Goal: Information Seeking & Learning: Learn about a topic

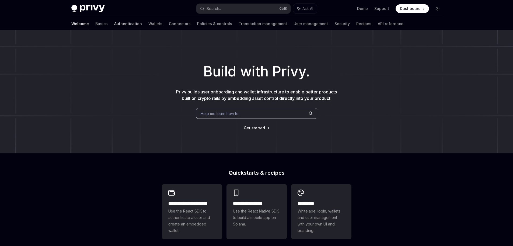
click at [114, 27] on link "Authentication" at bounding box center [128, 23] width 28 height 13
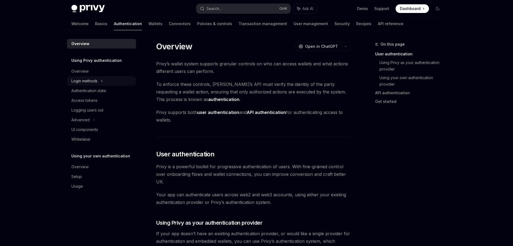
click at [94, 81] on div "Login methods" at bounding box center [84, 81] width 26 height 6
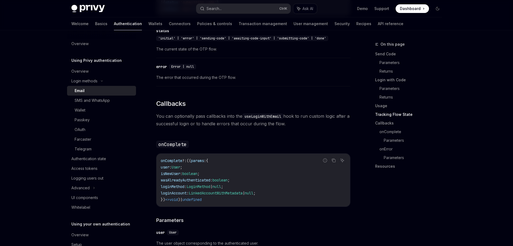
scroll to position [809, 0]
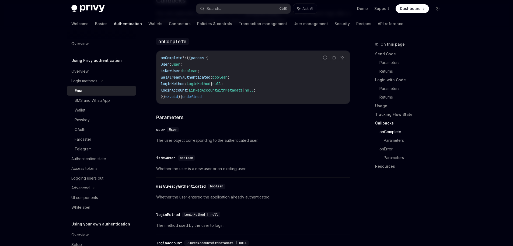
drag, startPoint x: 170, startPoint y: 67, endPoint x: 194, endPoint y: 90, distance: 32.8
click at [194, 90] on code "onComplete ?: (( params : { user : User ; isNewUser : boolean ; wasAlreadyAuthe…" at bounding box center [253, 76] width 185 height 45
click at [213, 95] on code "onComplete ?: (( params : { user : User ; isNewUser : boolean ; wasAlreadyAuthe…" at bounding box center [253, 76] width 185 height 45
drag, startPoint x: 154, startPoint y: 133, endPoint x: 163, endPoint y: 144, distance: 14.0
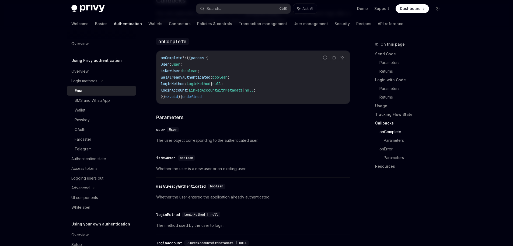
drag, startPoint x: 163, startPoint y: 160, endPoint x: 171, endPoint y: 162, distance: 8.5
click at [166, 160] on div "isNewUser" at bounding box center [165, 157] width 19 height 5
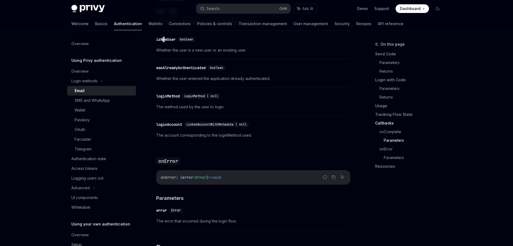
scroll to position [930, 0]
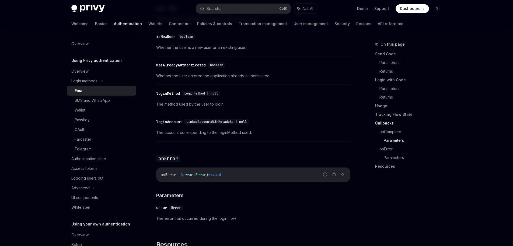
drag, startPoint x: 158, startPoint y: 96, endPoint x: 218, endPoint y: 98, distance: 59.6
click at [218, 96] on div "​ loginMethod LoginMethod | null" at bounding box center [250, 93] width 189 height 6
drag, startPoint x: 173, startPoint y: 70, endPoint x: 161, endPoint y: 117, distance: 48.2
click at [194, 71] on div "​ wasAlreadyAuthenticated boolean Whether the user entered the application alre…" at bounding box center [253, 72] width 194 height 26
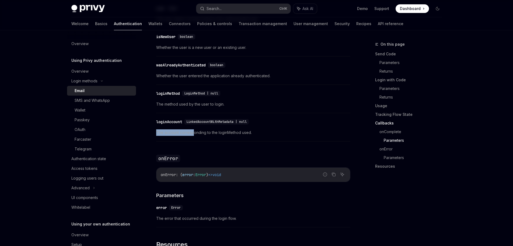
drag, startPoint x: 185, startPoint y: 129, endPoint x: 193, endPoint y: 129, distance: 7.8
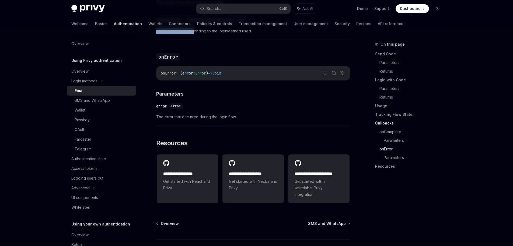
scroll to position [1064, 0]
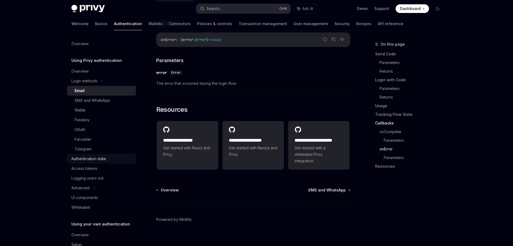
click at [91, 162] on link "Authentication state" at bounding box center [101, 159] width 69 height 10
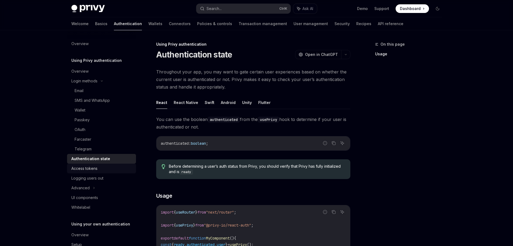
click at [93, 165] on link "Access tokens" at bounding box center [101, 168] width 69 height 10
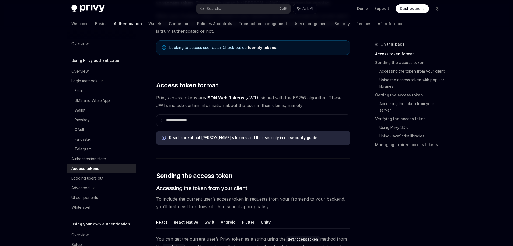
scroll to position [81, 0]
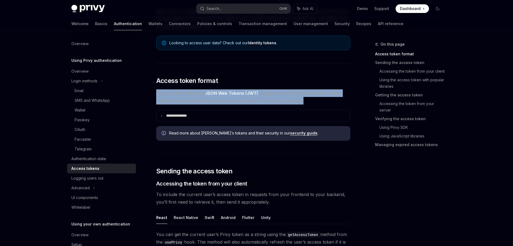
drag, startPoint x: 156, startPoint y: 92, endPoint x: 302, endPoint y: 102, distance: 146.4
click at [303, 101] on span "Privy access tokens are JSON Web Tokens (JWT) , signed with the ES256 algorithm…" at bounding box center [253, 96] width 194 height 15
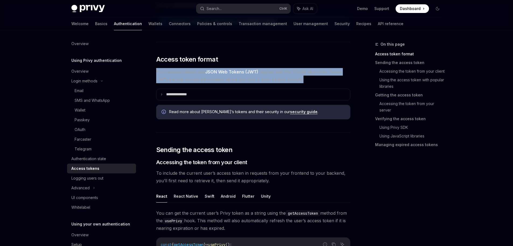
scroll to position [189, 0]
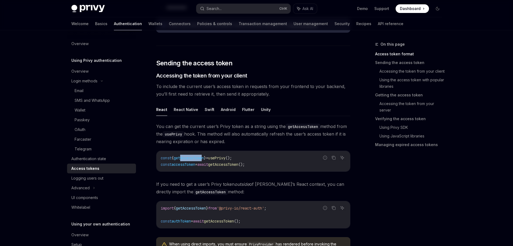
drag, startPoint x: 187, startPoint y: 154, endPoint x: 209, endPoint y: 156, distance: 22.5
click at [209, 156] on div "const { getAccessToken } = usePrivy (); const accessToken = await getAccessToke…" at bounding box center [254, 161] width 194 height 20
drag, startPoint x: 163, startPoint y: 162, endPoint x: 225, endPoint y: 164, distance: 62.6
click at [225, 164] on span "const accessToken = await getAccessToken ();" at bounding box center [203, 164] width 84 height 5
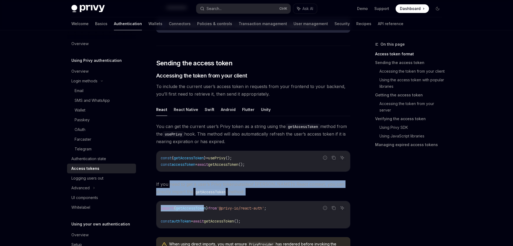
drag, startPoint x: 169, startPoint y: 185, endPoint x: 210, endPoint y: 196, distance: 42.2
click at [210, 196] on div "You can get the current user’s Privy token as a string using the getAccessToken…" at bounding box center [253, 191] width 194 height 139
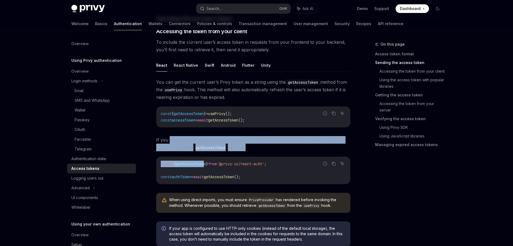
scroll to position [270, 0]
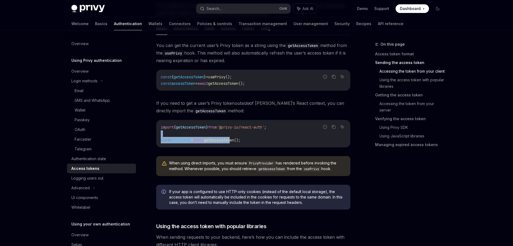
drag, startPoint x: 217, startPoint y: 138, endPoint x: 239, endPoint y: 138, distance: 22.6
click at [239, 138] on code "import { getAccessToken } from '@privy-io/react-auth' ; const authToken = await…" at bounding box center [253, 133] width 185 height 19
click at [266, 139] on code "import { getAccessToken } from '@privy-io/react-auth' ; const authToken = await…" at bounding box center [253, 133] width 185 height 19
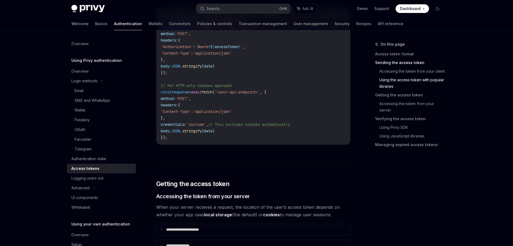
scroll to position [620, 0]
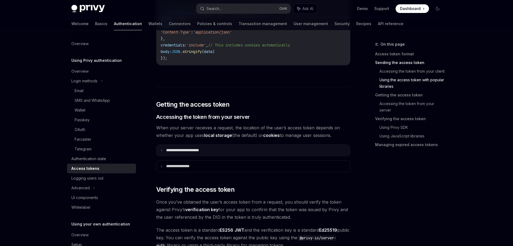
click at [164, 151] on summary "**********" at bounding box center [254, 149] width 194 height 11
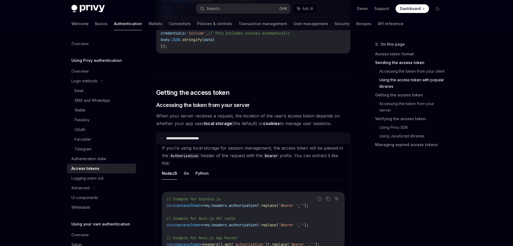
scroll to position [674, 0]
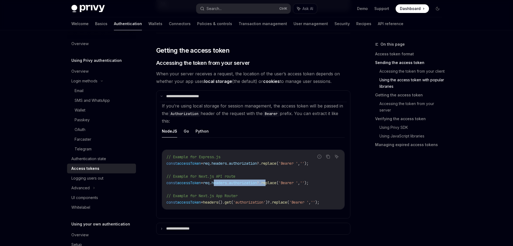
drag, startPoint x: 222, startPoint y: 182, endPoint x: 278, endPoint y: 182, distance: 55.5
click at [278, 182] on span "const accessToken = req . headers . authorization ?. replace ( 'Bearer ' , '' );" at bounding box center [238, 182] width 142 height 5
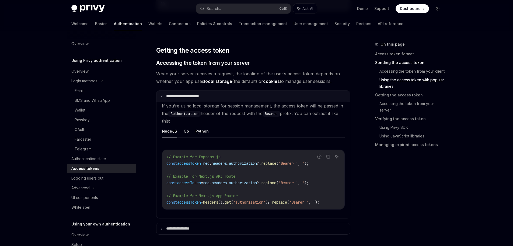
click at [162, 93] on summary "**********" at bounding box center [254, 96] width 194 height 11
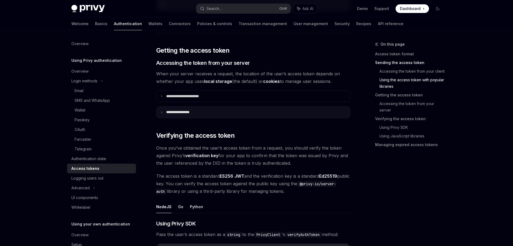
click at [164, 114] on summary "**********" at bounding box center [254, 111] width 194 height 11
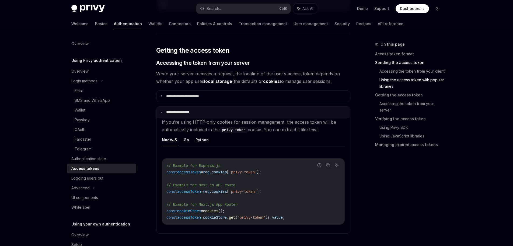
click at [164, 114] on summary "**********" at bounding box center [254, 111] width 194 height 11
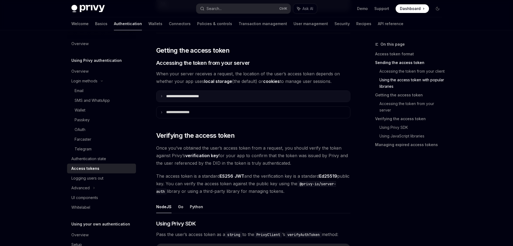
click at [162, 97] on icon at bounding box center [161, 96] width 3 height 3
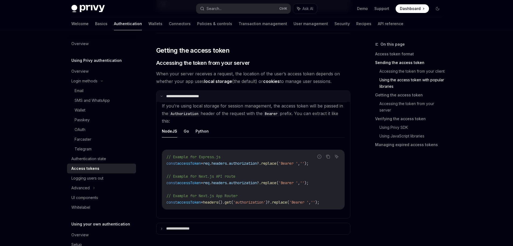
click at [162, 97] on icon at bounding box center [161, 96] width 3 height 3
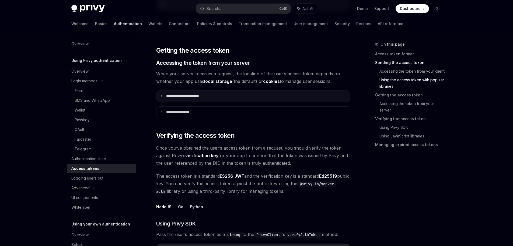
click at [183, 96] on p "**********" at bounding box center [188, 96] width 45 height 5
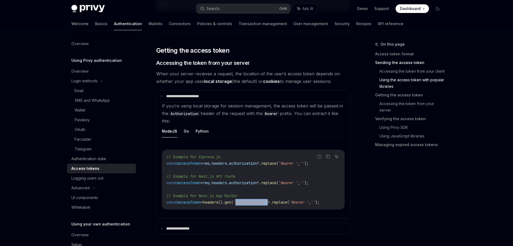
drag, startPoint x: 246, startPoint y: 202, endPoint x: 280, endPoint y: 202, distance: 34.0
click at [280, 202] on span "const accessToken = headers (). get ( 'authorization' )?. replace ( 'Bearer ' ,…" at bounding box center [243, 201] width 153 height 5
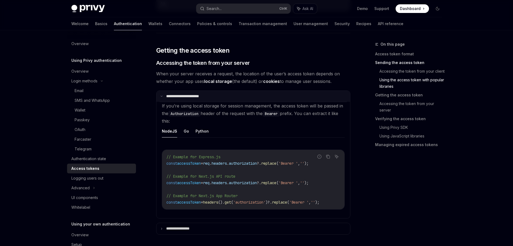
click at [170, 98] on p "**********" at bounding box center [187, 96] width 43 height 5
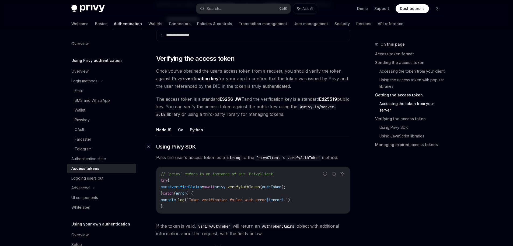
scroll to position [755, 0]
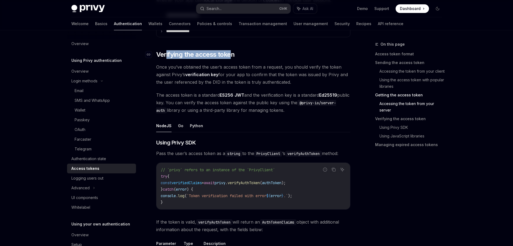
drag, startPoint x: 165, startPoint y: 46, endPoint x: 230, endPoint y: 53, distance: 64.5
click at [230, 53] on div "**********" at bounding box center [253, 59] width 194 height 1492
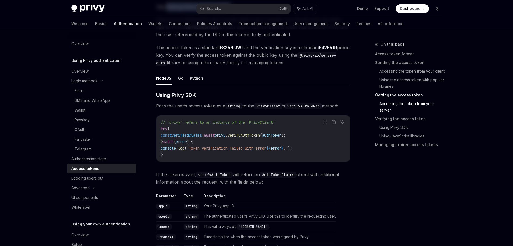
scroll to position [809, 0]
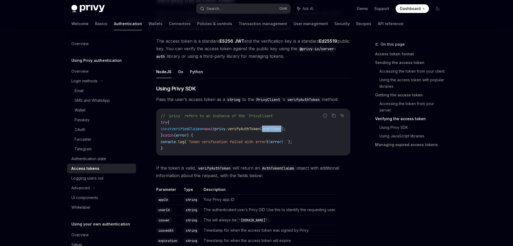
drag, startPoint x: 281, startPoint y: 130, endPoint x: 302, endPoint y: 129, distance: 21.0
click at [286, 129] on span "const verifiedClaims = await privy . verifyAuthToken ( authToken );" at bounding box center [223, 128] width 125 height 5
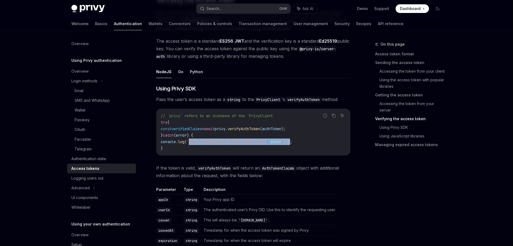
drag, startPoint x: 195, startPoint y: 142, endPoint x: 304, endPoint y: 141, distance: 109.4
click at [292, 141] on span "console . log ( `Token verification failed with error ${ error } .` );" at bounding box center [227, 141] width 132 height 5
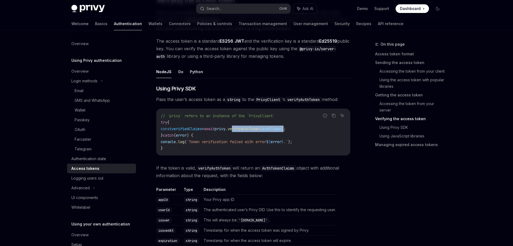
drag, startPoint x: 248, startPoint y: 128, endPoint x: 304, endPoint y: 128, distance: 55.5
click at [286, 128] on span "const verifiedClaims = await privy . verifyAuthToken ( authToken );" at bounding box center [223, 128] width 125 height 5
click at [216, 137] on code "// `privy` refers to an instance of the `PrivyClient` try { const verifiedClaim…" at bounding box center [253, 131] width 185 height 39
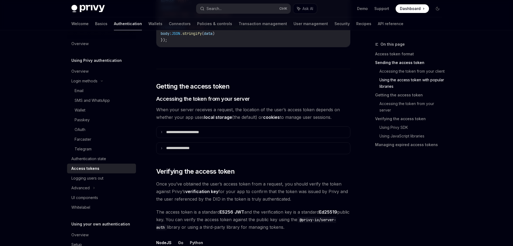
scroll to position [647, 0]
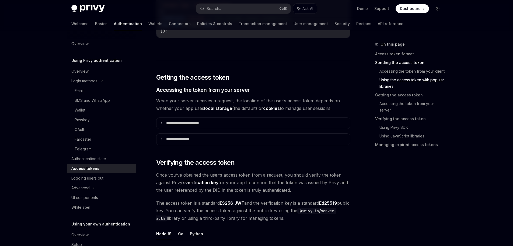
click at [255, 198] on div "**********" at bounding box center [253, 167] width 194 height 1492
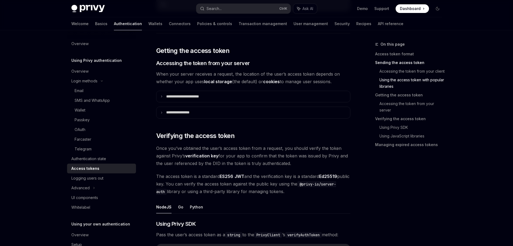
scroll to position [674, 0]
click at [99, 91] on div "Email" at bounding box center [104, 90] width 58 height 6
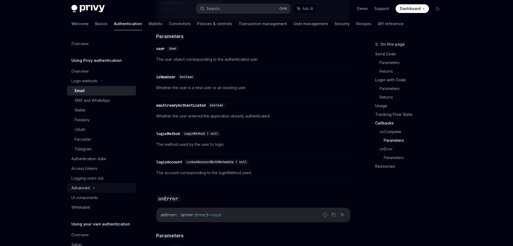
scroll to position [24, 0]
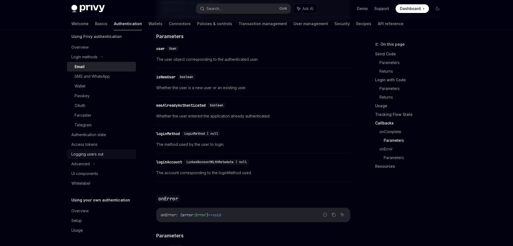
click at [101, 156] on div "Logging users out" at bounding box center [87, 154] width 32 height 6
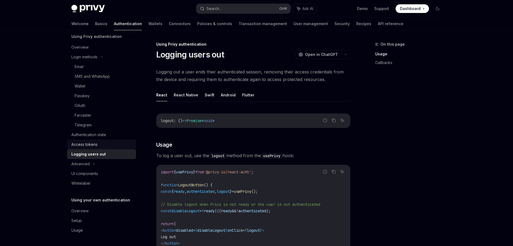
click at [95, 147] on link "Access tokens" at bounding box center [101, 144] width 69 height 10
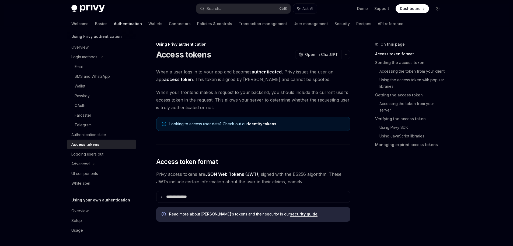
click at [98, 146] on div "Access tokens" at bounding box center [101, 144] width 61 height 6
type textarea "*"
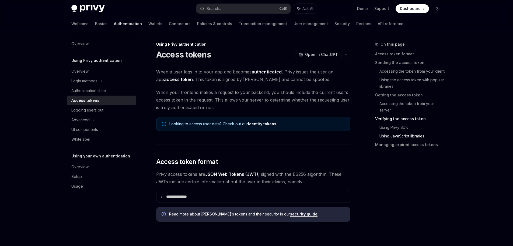
scroll to position [1394, 0]
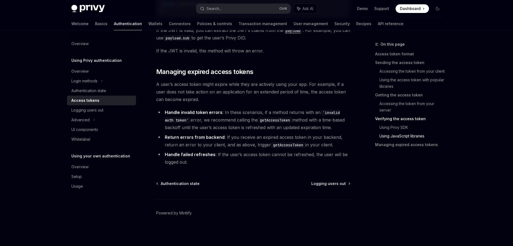
click at [101, 99] on div "Access tokens" at bounding box center [101, 100] width 61 height 6
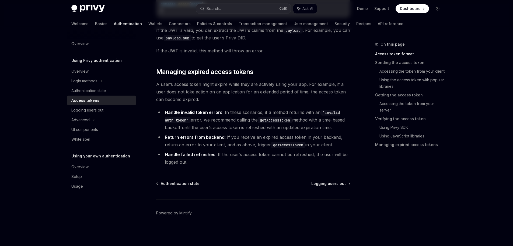
scroll to position [0, 0]
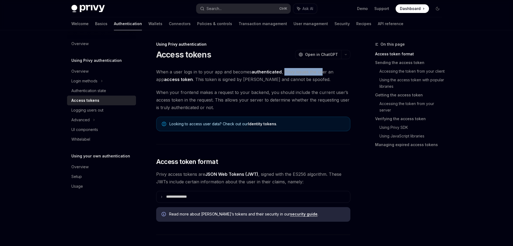
drag, startPoint x: 282, startPoint y: 72, endPoint x: 322, endPoint y: 82, distance: 41.0
click at [321, 72] on span "When a user logs in to your app and becomes authenticated , Privy issues the us…" at bounding box center [253, 75] width 194 height 15
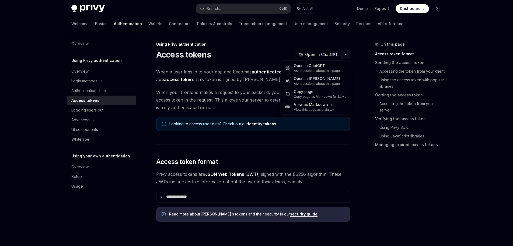
click at [342, 53] on button "button" at bounding box center [346, 54] width 9 height 9
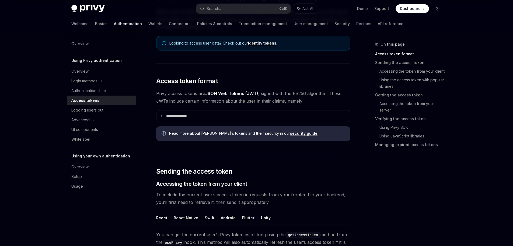
scroll to position [81, 0]
click at [159, 121] on summary "**********" at bounding box center [254, 115] width 194 height 11
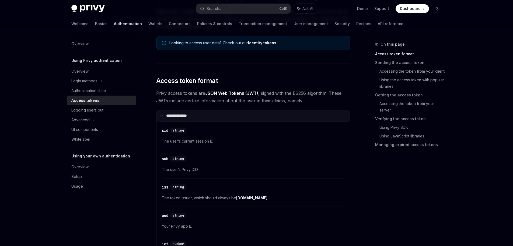
click at [160, 115] on summary "**********" at bounding box center [254, 115] width 194 height 11
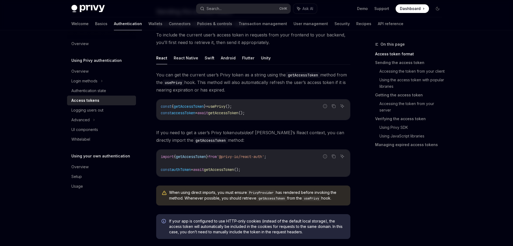
scroll to position [243, 0]
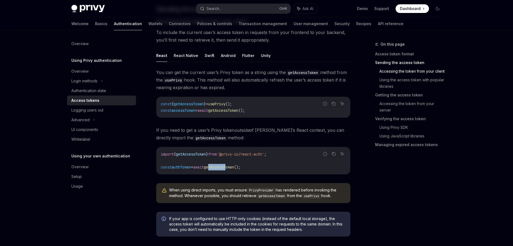
drag, startPoint x: 220, startPoint y: 170, endPoint x: 236, endPoint y: 170, distance: 16.2
click at [236, 170] on div "import { getAccessToken } from '@privy-io/react-auth' ; const authToken = await…" at bounding box center [254, 160] width 194 height 27
click at [277, 174] on div "You can get the current user’s Privy token as a string using the getAccessToken…" at bounding box center [253, 137] width 194 height 139
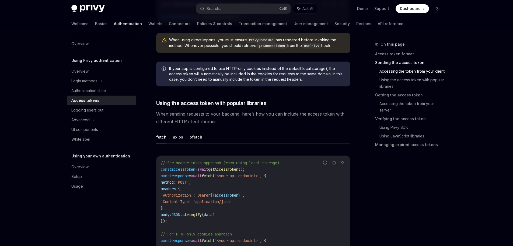
scroll to position [404, 0]
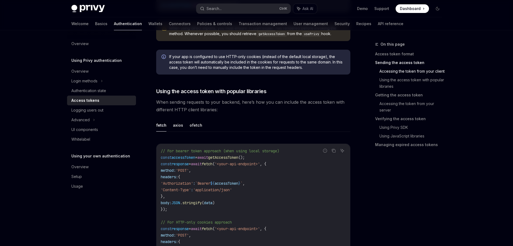
click at [172, 122] on ul "fetch axios ofetch" at bounding box center [253, 125] width 194 height 13
click at [186, 126] on ul "fetch axios ofetch" at bounding box center [253, 125] width 194 height 13
click at [179, 126] on button "axios" at bounding box center [178, 125] width 10 height 13
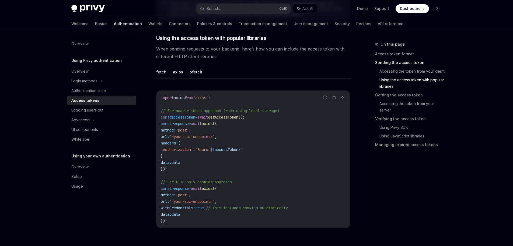
scroll to position [458, 0]
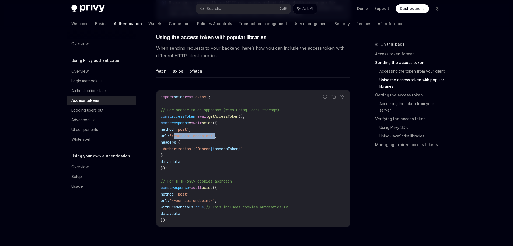
drag, startPoint x: 179, startPoint y: 135, endPoint x: 222, endPoint y: 135, distance: 43.1
click at [215, 135] on span "'<your-api-endpoint>'" at bounding box center [192, 135] width 45 height 5
drag, startPoint x: 170, startPoint y: 111, endPoint x: 219, endPoint y: 109, distance: 49.6
click at [219, 109] on span "// For bearer token approach (when using local storage)" at bounding box center [220, 109] width 119 height 5
drag, startPoint x: 250, startPoint y: 109, endPoint x: 286, endPoint y: 108, distance: 35.9
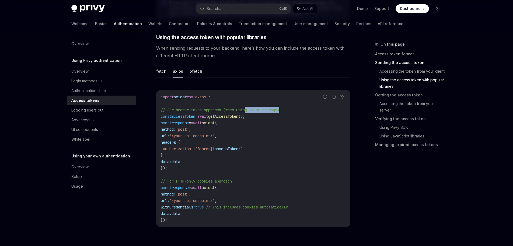
click at [286, 108] on code "import axios from 'axios' ; // For bearer token approach (when using local stor…" at bounding box center [253, 158] width 185 height 129
click at [298, 148] on code "import axios from 'axios' ; // For bearer token approach (when using local stor…" at bounding box center [253, 158] width 185 height 129
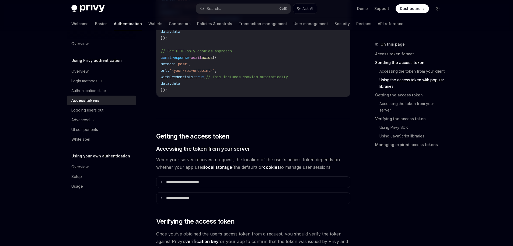
scroll to position [647, 0]
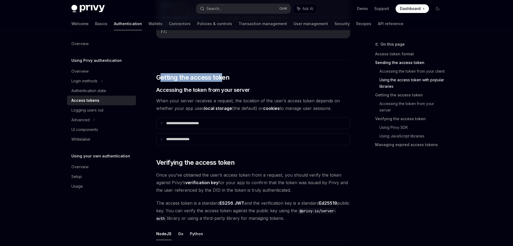
drag, startPoint x: 163, startPoint y: 74, endPoint x: 223, endPoint y: 72, distance: 60.4
click at [223, 72] on div "**********" at bounding box center [253, 167] width 194 height 1492
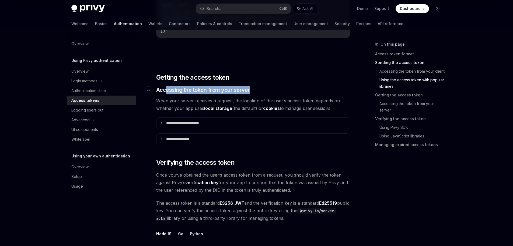
drag, startPoint x: 167, startPoint y: 92, endPoint x: 254, endPoint y: 92, distance: 87.1
click at [254, 92] on h3 "​ Accessing the token from your server" at bounding box center [253, 90] width 194 height 8
click at [225, 106] on strong "local storage" at bounding box center [218, 107] width 28 height 5
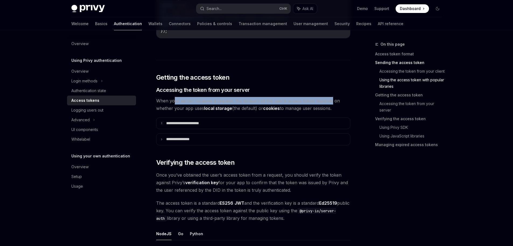
drag, startPoint x: 178, startPoint y: 102, endPoint x: 330, endPoint y: 101, distance: 152.6
click at [330, 101] on span "When your server receives a request, the location of the user’s access token de…" at bounding box center [253, 104] width 194 height 15
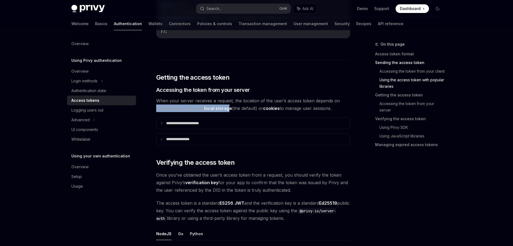
drag, startPoint x: 158, startPoint y: 110, endPoint x: 230, endPoint y: 106, distance: 71.8
click at [230, 106] on span "When your server receives a request, the location of the user’s access token de…" at bounding box center [253, 104] width 194 height 15
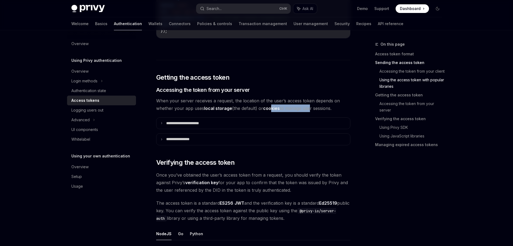
drag, startPoint x: 272, startPoint y: 108, endPoint x: 308, endPoint y: 110, distance: 36.7
click at [308, 110] on span "When your server receives a request, the location of the user’s access token de…" at bounding box center [253, 104] width 194 height 15
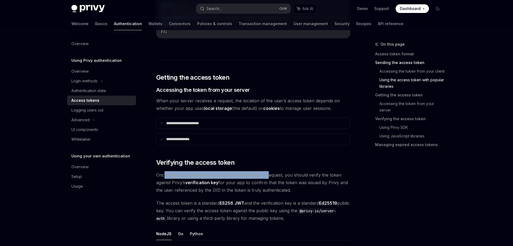
drag, startPoint x: 208, startPoint y: 168, endPoint x: 267, endPoint y: 168, distance: 59.0
click at [267, 168] on div "**********" at bounding box center [253, 167] width 194 height 1492
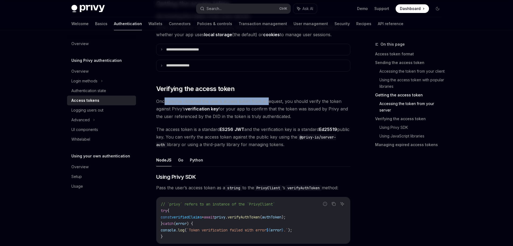
scroll to position [728, 0]
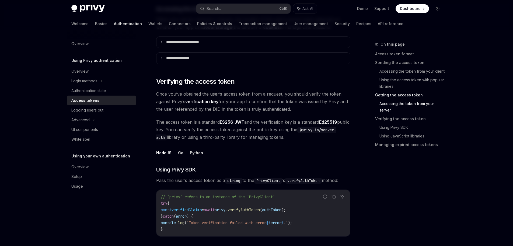
click at [264, 118] on span "The access token is a standard ES256 JWT and the verification key is a standard…" at bounding box center [253, 129] width 194 height 23
drag, startPoint x: 232, startPoint y: 102, endPoint x: 313, endPoint y: 103, distance: 81.4
click at [313, 103] on span "Once you’ve obtained the user’s access token from a request, you should verify …" at bounding box center [253, 101] width 194 height 23
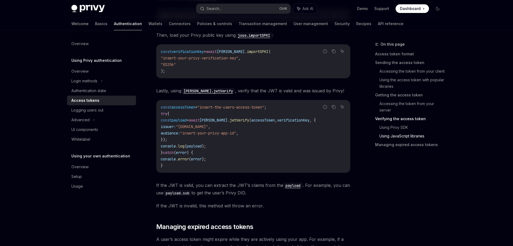
scroll to position [1240, 0]
click at [394, 53] on link "Access token format" at bounding box center [410, 54] width 71 height 9
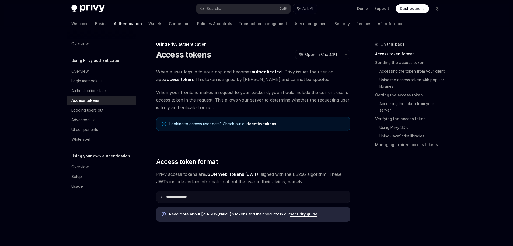
click at [174, 200] on summary "**********" at bounding box center [254, 196] width 194 height 11
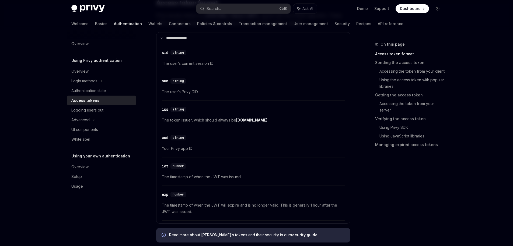
scroll to position [189, 0]
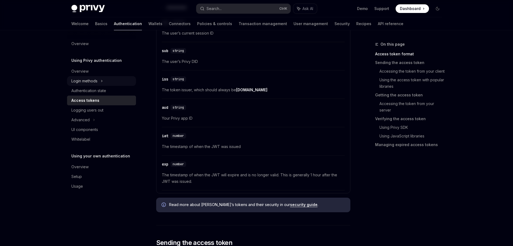
click at [86, 82] on div "Login methods" at bounding box center [84, 81] width 26 height 6
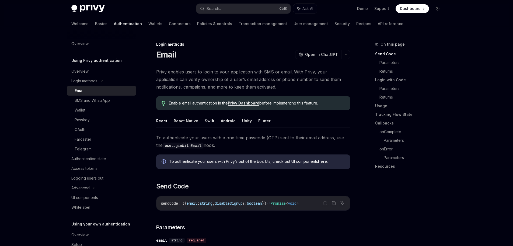
click at [89, 92] on div "Email" at bounding box center [104, 90] width 58 height 6
click at [180, 119] on button "React Native" at bounding box center [186, 120] width 25 height 13
click at [157, 121] on button "React" at bounding box center [161, 120] width 11 height 13
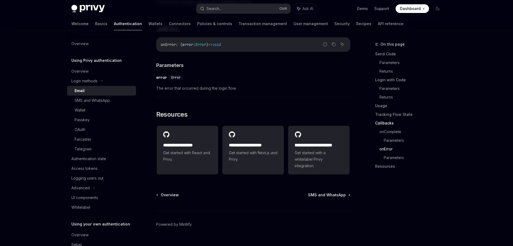
scroll to position [1046, 0]
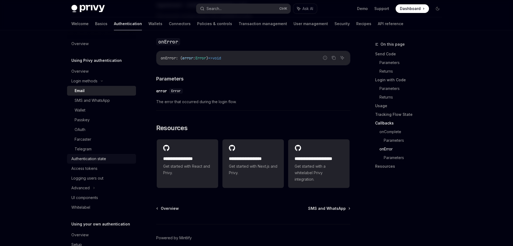
click at [105, 159] on div "Authentication state" at bounding box center [88, 158] width 35 height 6
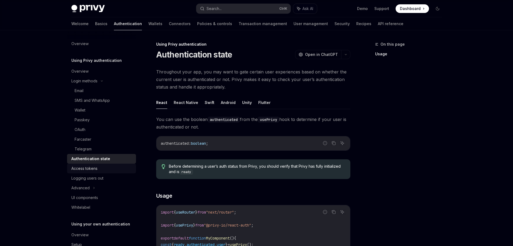
click at [98, 169] on div "Access tokens" at bounding box center [101, 168] width 61 height 6
type textarea "*"
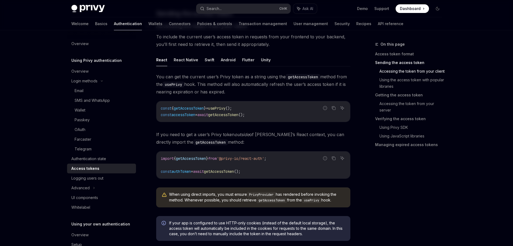
scroll to position [243, 0]
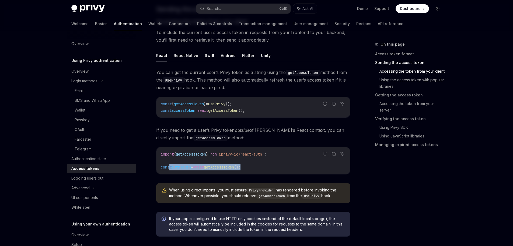
drag, startPoint x: 264, startPoint y: 164, endPoint x: 169, endPoint y: 165, distance: 95.2
click at [169, 165] on code "import { getAccessToken } from '@privy-io/react-auth' ; const authToken = await…" at bounding box center [253, 160] width 185 height 19
drag, startPoint x: 182, startPoint y: 153, endPoint x: 282, endPoint y: 153, distance: 99.2
click at [267, 153] on span "import { getAccessToken } from '@privy-io/react-auth' ;" at bounding box center [214, 153] width 106 height 5
click at [247, 174] on div "Report incorrect code Copy Ask AI import { getAccessToken } from '@privy-io/rea…" at bounding box center [253, 160] width 194 height 27
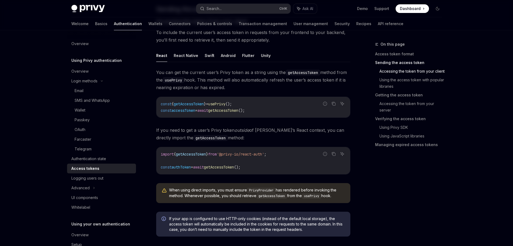
click at [378, 166] on div "On this page Access token format Sending the access token Accessing the token f…" at bounding box center [406, 143] width 82 height 205
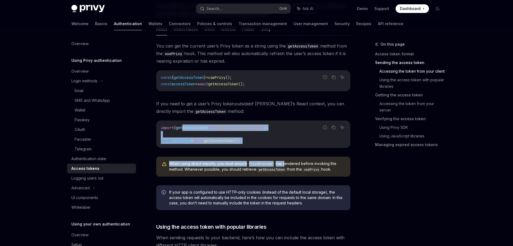
scroll to position [270, 0]
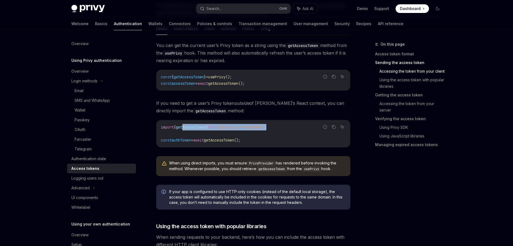
drag, startPoint x: 187, startPoint y: 150, endPoint x: 285, endPoint y: 123, distance: 101.6
click at [285, 123] on div "import { getAccessToken } from '@privy-io/react-auth' ; const authToken = await…" at bounding box center [254, 133] width 194 height 27
click at [276, 165] on code "PrivyProvider" at bounding box center [261, 162] width 29 height 5
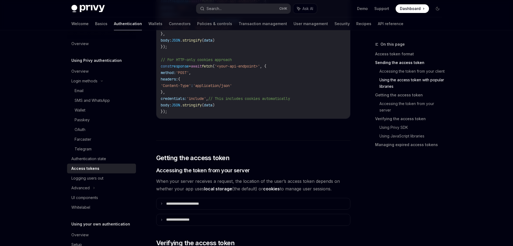
scroll to position [566, 0]
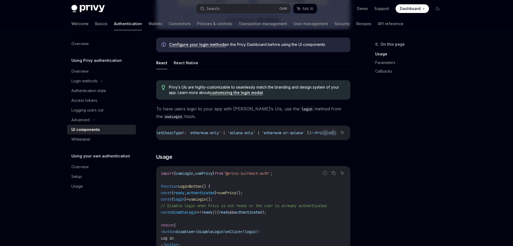
scroll to position [0, 298]
click at [314, 156] on h3 "​ Usage" at bounding box center [253, 157] width 194 height 8
drag, startPoint x: 302, startPoint y: 139, endPoint x: 321, endPoint y: 140, distance: 19.2
click at [321, 140] on div "Report incorrect code Copy Ask AI login : ({ loginMethods : PrivyClientConfig […" at bounding box center [253, 132] width 194 height 15
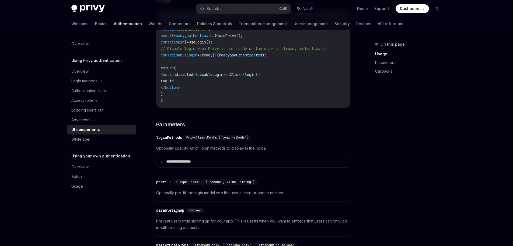
scroll to position [404, 0]
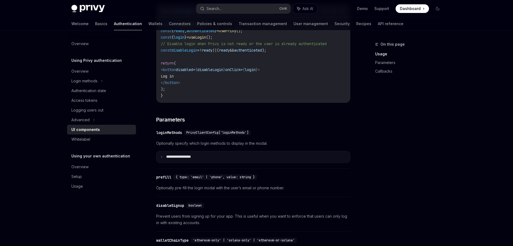
click at [160, 158] on summary "**********" at bounding box center [254, 156] width 194 height 11
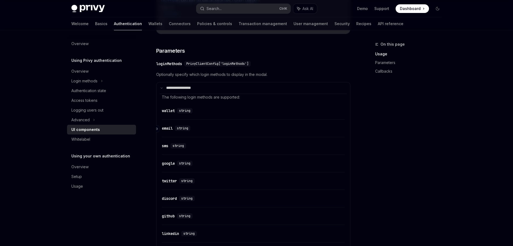
scroll to position [485, 0]
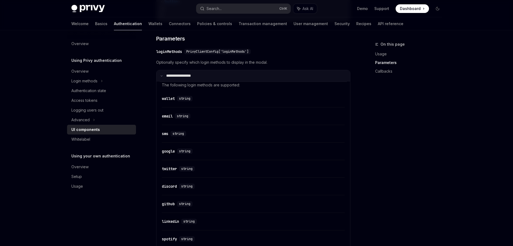
click at [164, 79] on summary "**********" at bounding box center [254, 75] width 194 height 11
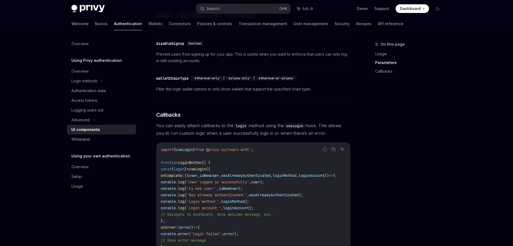
scroll to position [593, 0]
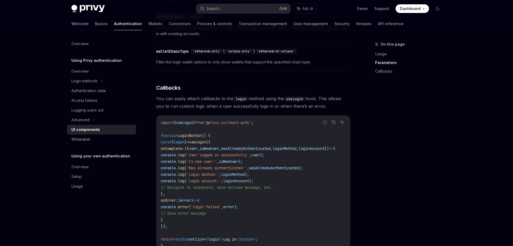
drag, startPoint x: 309, startPoint y: 164, endPoint x: 313, endPoint y: 164, distance: 4.0
click at [313, 164] on code "import { useLogin } from '@privy-io/react-auth' ; function LoginButton () { con…" at bounding box center [255, 183] width 188 height 129
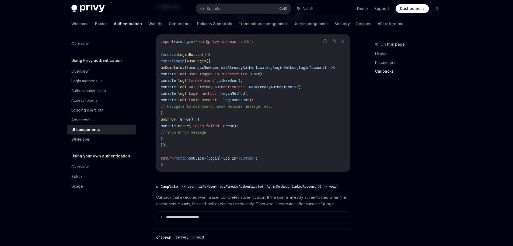
scroll to position [0, 14]
drag, startPoint x: 200, startPoint y: 70, endPoint x: 317, endPoint y: 72, distance: 116.7
click at [318, 70] on span "onComplete : ({ user , isNewUser , wasAlreadyAuthenticated , loginMethod , logi…" at bounding box center [248, 67] width 175 height 5
click at [198, 70] on span "user" at bounding box center [193, 67] width 9 height 5
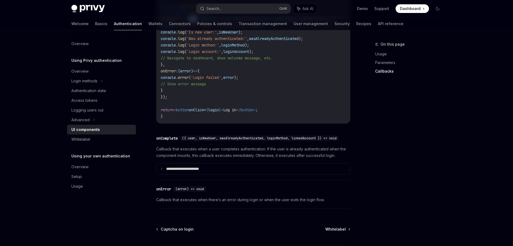
scroll to position [728, 0]
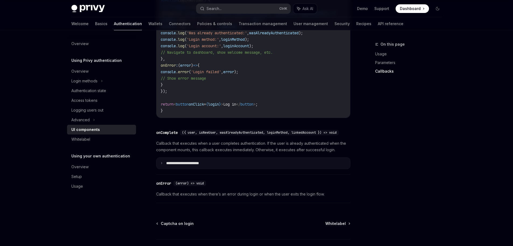
click at [170, 165] on p "**********" at bounding box center [190, 163] width 48 height 5
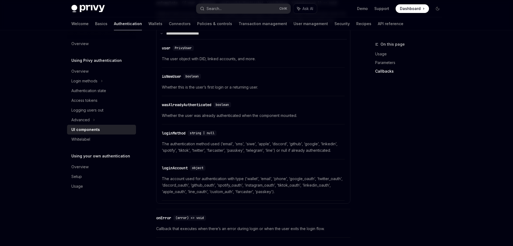
scroll to position [863, 0]
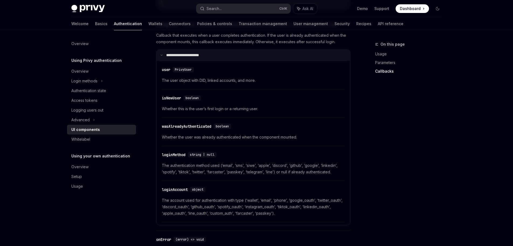
click at [161, 56] on icon at bounding box center [161, 55] width 3 height 3
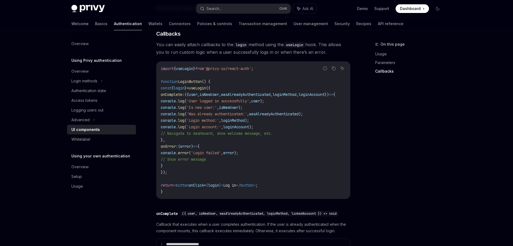
scroll to position [0, 45]
